Goal: Transaction & Acquisition: Book appointment/travel/reservation

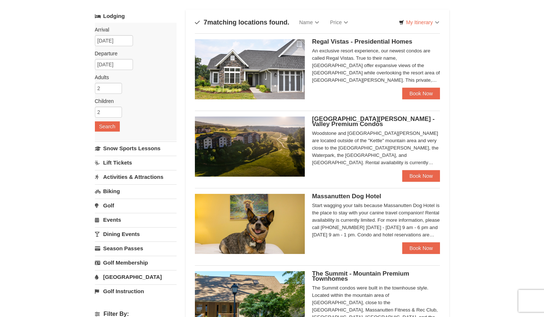
scroll to position [39, 0]
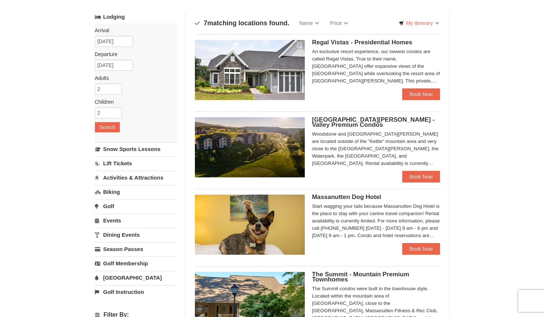
click at [502, 262] on div "× Categories Map List Filter My Itinerary Questions? [PHONE_NUMBER] Lodging Arr…" at bounding box center [272, 290] width 544 height 609
click at [121, 44] on input "[DATE]" at bounding box center [114, 41] width 38 height 11
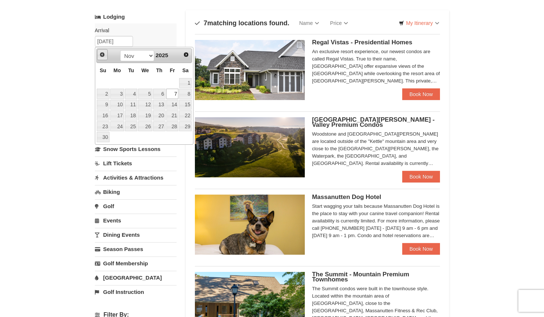
click at [103, 55] on span "Prev" at bounding box center [102, 55] width 6 height 6
click at [176, 115] on link "24" at bounding box center [172, 115] width 12 height 10
type input "[DATE]"
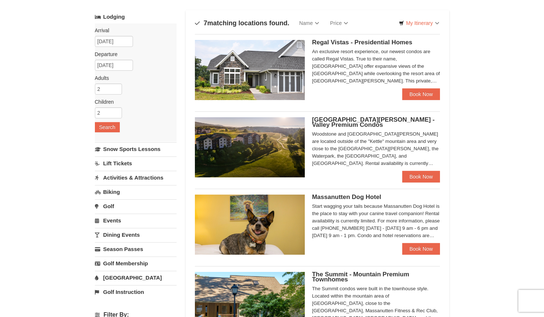
scroll to position [0, 0]
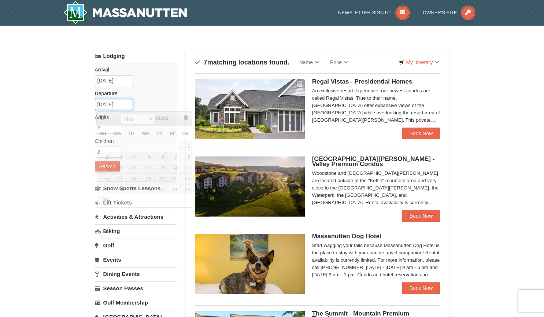
click at [116, 106] on input "[DATE]" at bounding box center [114, 104] width 38 height 11
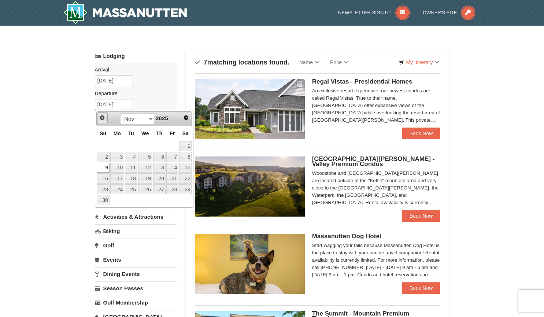
click at [103, 118] on span "Prev" at bounding box center [102, 118] width 6 height 6
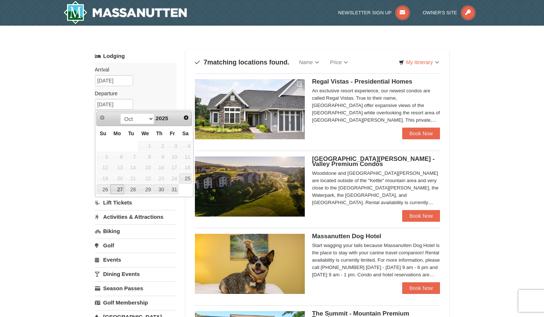
click at [115, 190] on link "27" at bounding box center [117, 189] width 14 height 10
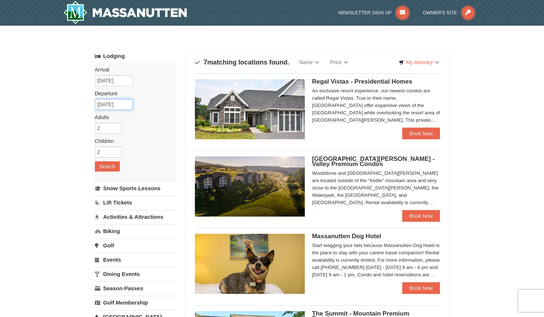
click at [115, 108] on input "[DATE]" at bounding box center [114, 104] width 38 height 11
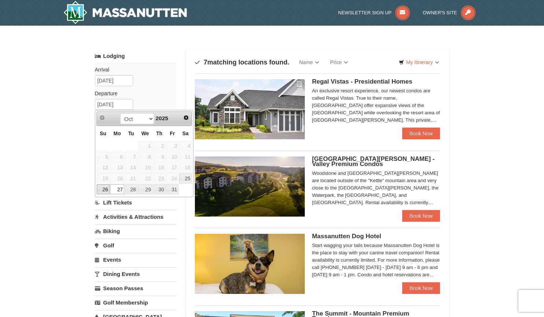
click at [104, 192] on link "26" at bounding box center [103, 189] width 13 height 10
type input "[DATE]"
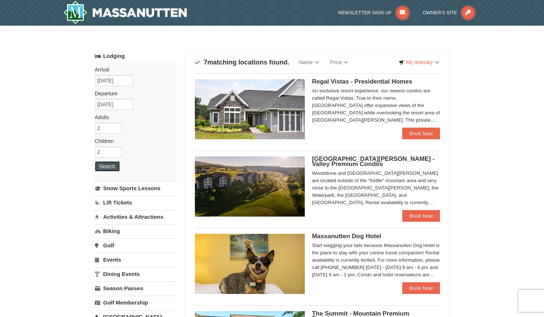
click at [108, 169] on button "Search" at bounding box center [107, 166] width 25 height 10
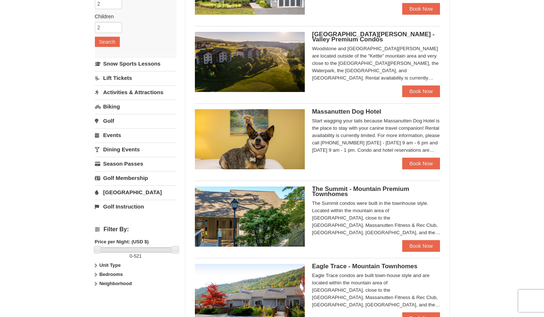
scroll to position [129, 0]
